Goal: Task Accomplishment & Management: Manage account settings

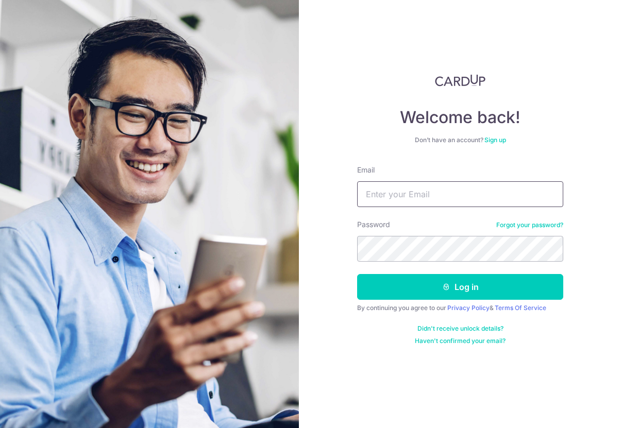
click at [398, 198] on input "Email" at bounding box center [460, 194] width 206 height 26
click at [416, 196] on input "Email" at bounding box center [460, 194] width 206 height 26
type input "[DOMAIN_NAME][EMAIL_ADDRESS][DOMAIN_NAME]"
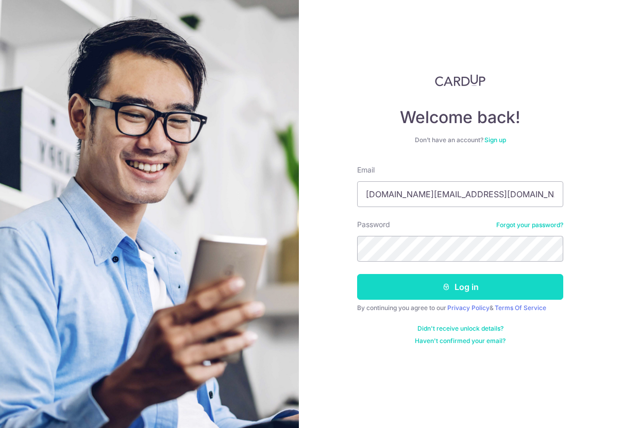
click at [443, 293] on button "Log in" at bounding box center [460, 287] width 206 height 26
